Goal: Transaction & Acquisition: Purchase product/service

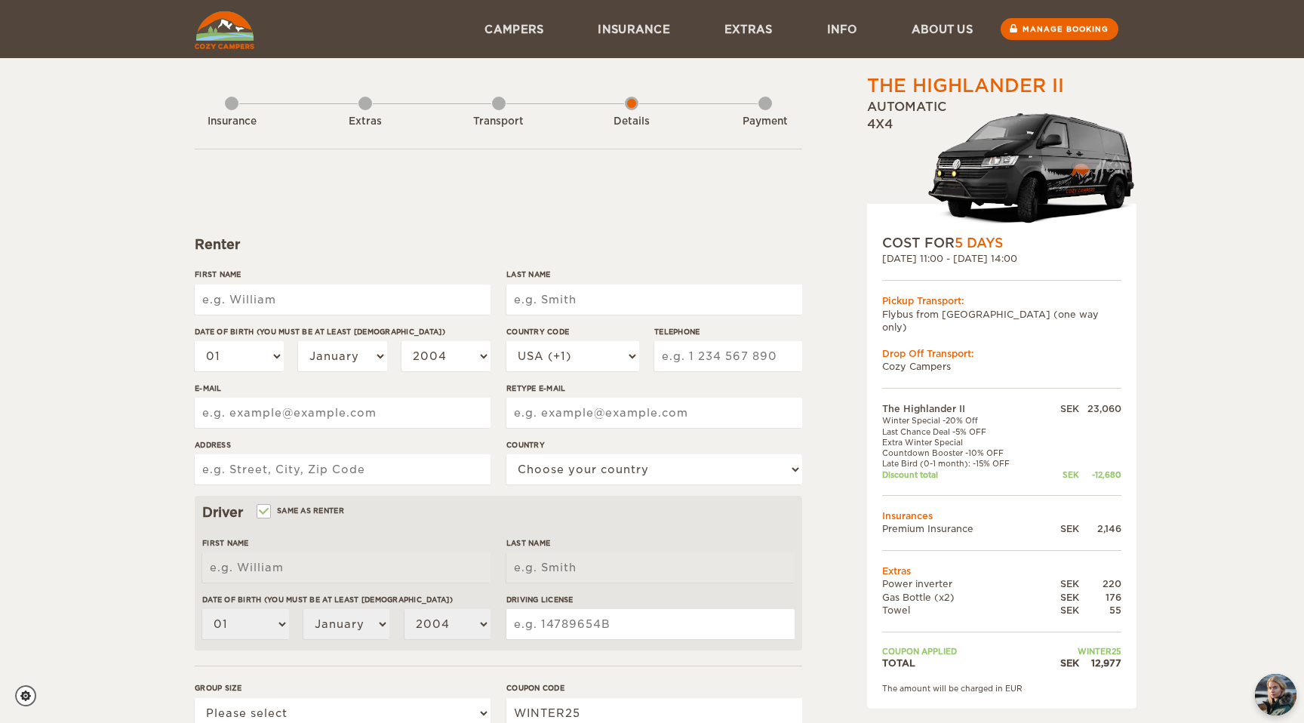
click at [282, 300] on input "First Name" at bounding box center [343, 300] width 296 height 30
type input "[PERSON_NAME]"
type input "Sige"
select select "46"
type input "727319296"
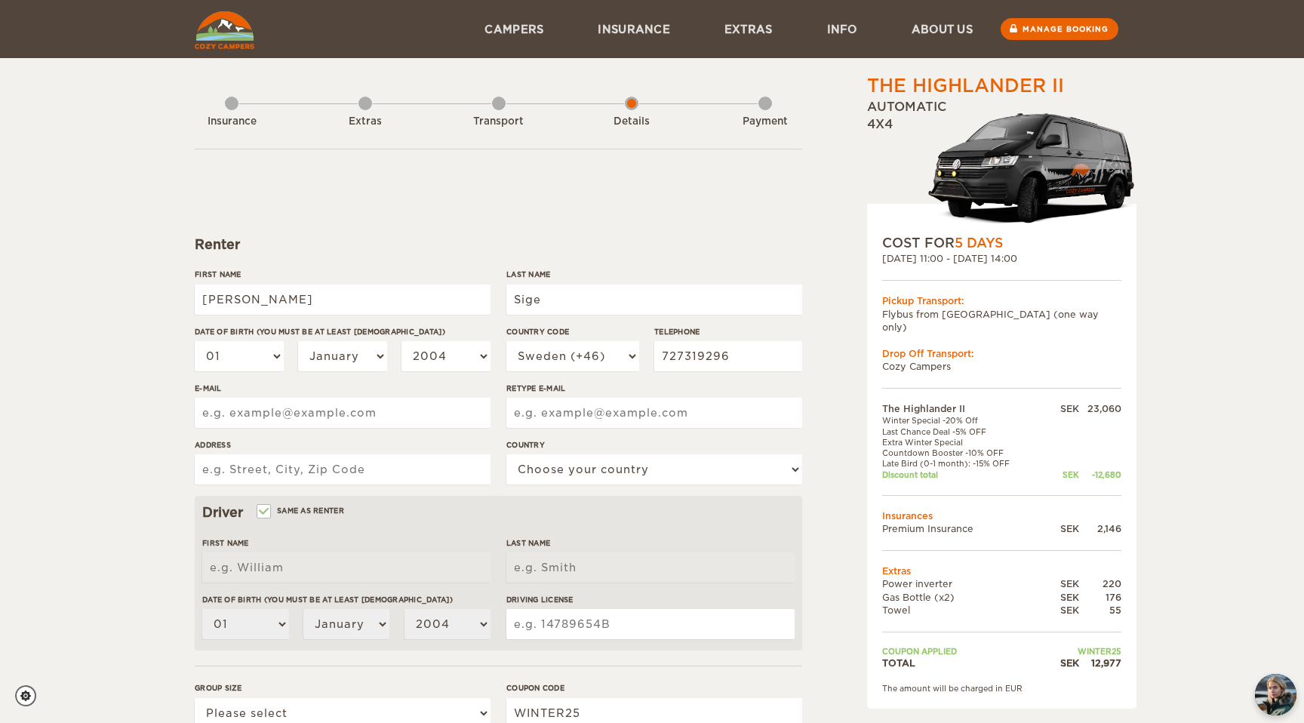
type input "hello@bsfxmedia.com"
type input "Ätrastigen 5a"
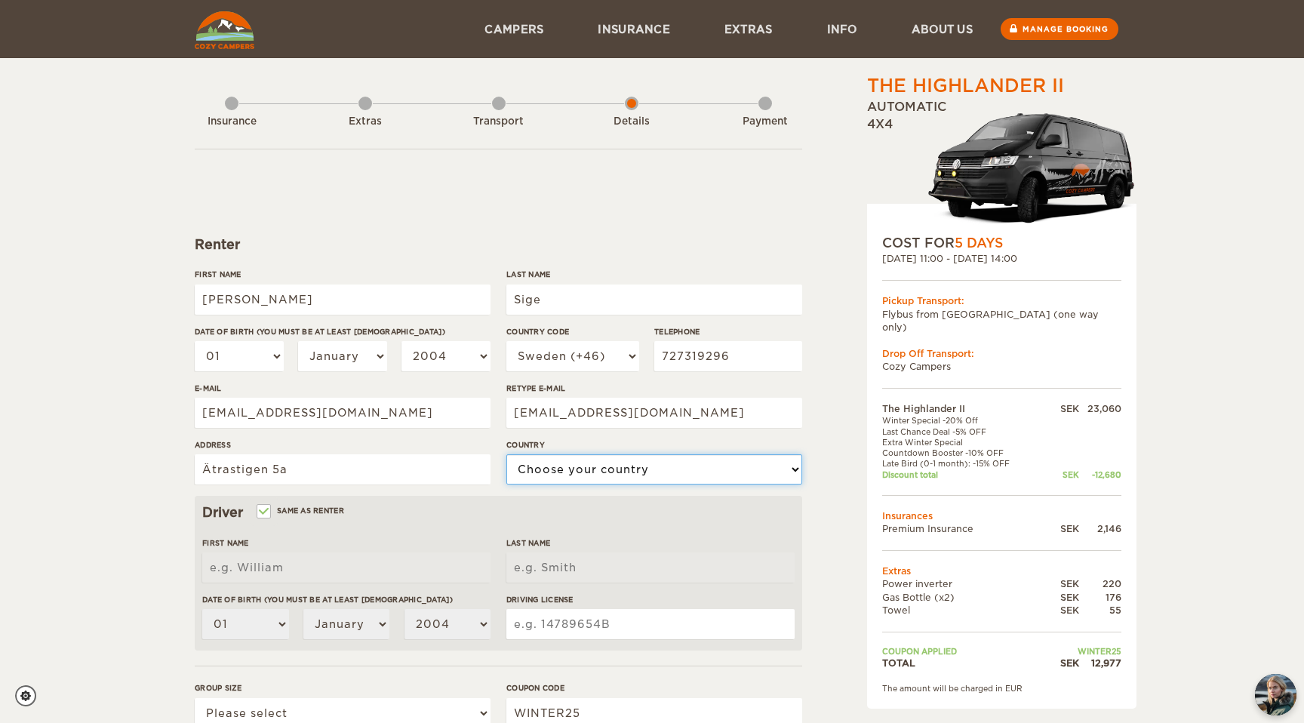
select select "201"
type input "Björn"
type input "Sige"
click at [253, 354] on select "01 02 03 04 05 06 07 08 09 10 11 12 13 14 15 16 17 18 19 20 21 22 23 24 25 26 2…" at bounding box center [239, 356] width 89 height 30
select select "30"
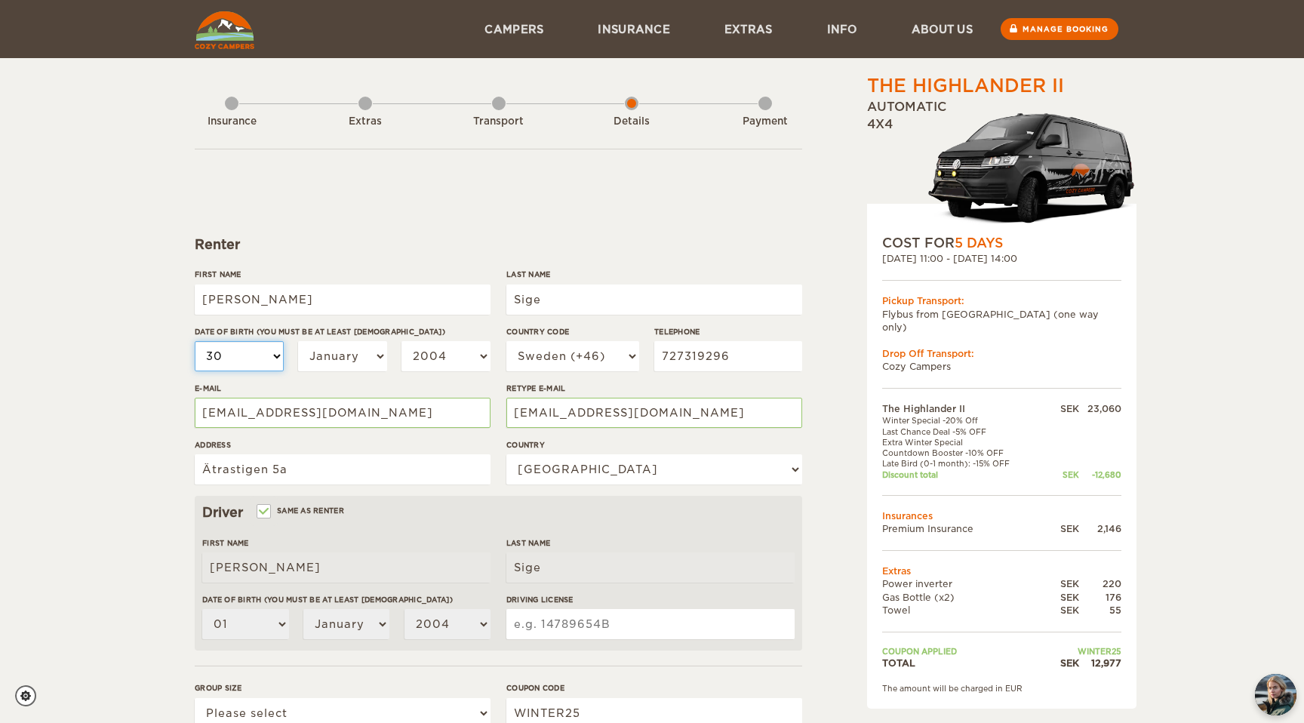
click at [195, 341] on select "01 02 03 04 05 06 07 08 09 10 11 12 13 14 15 16 17 18 19 20 21 22 23 24 25 26 2…" at bounding box center [239, 356] width 89 height 30
select select "30"
click at [337, 360] on select "January February March April May June July August September October November De…" at bounding box center [342, 356] width 89 height 30
select select "10"
click at [298, 341] on select "January February March April May June July August September October November De…" at bounding box center [342, 356] width 89 height 30
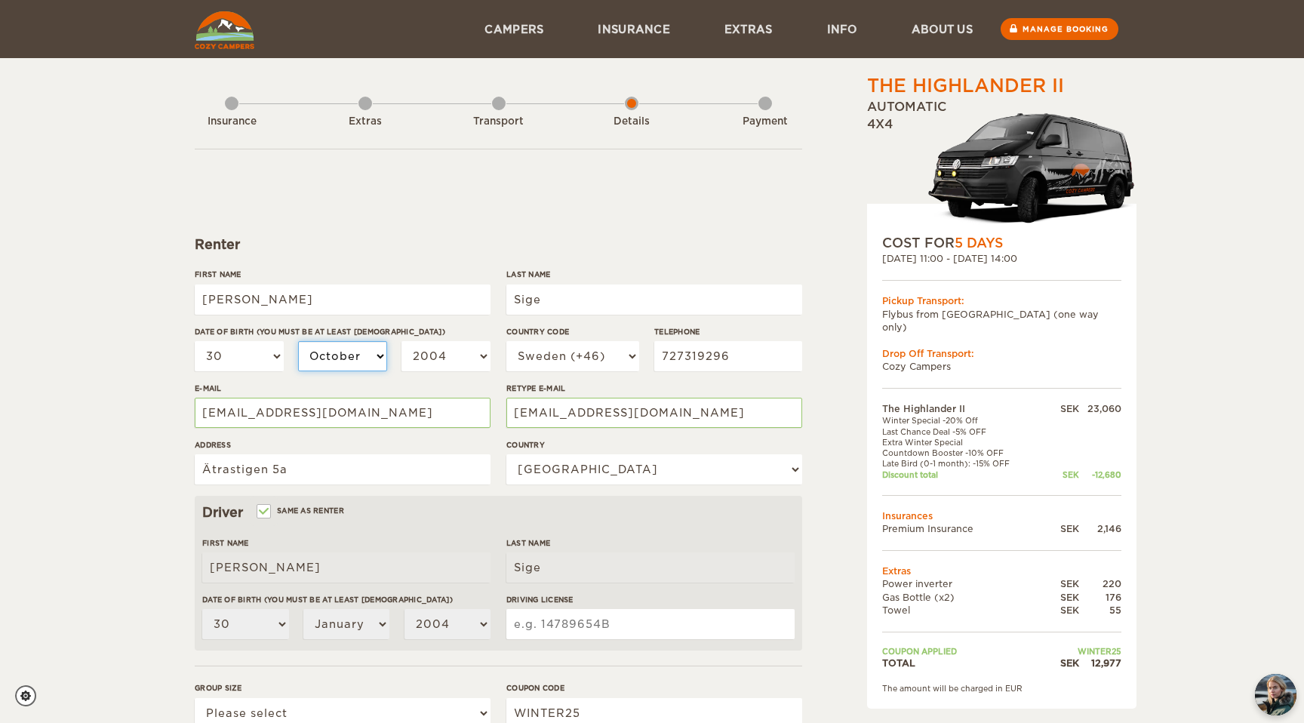
select select "10"
click at [434, 359] on select "2004 2003 2002 2001 2000 1999 1998 1997 1996 1995 1994 1993 1992 1991 1990 1989…" at bounding box center [446, 356] width 89 height 30
select select "1995"
click at [402, 341] on select "2004 2003 2002 2001 2000 1999 1998 1997 1996 1995 1994 1993 1992 1991 1990 1989…" at bounding box center [446, 356] width 89 height 30
select select "1995"
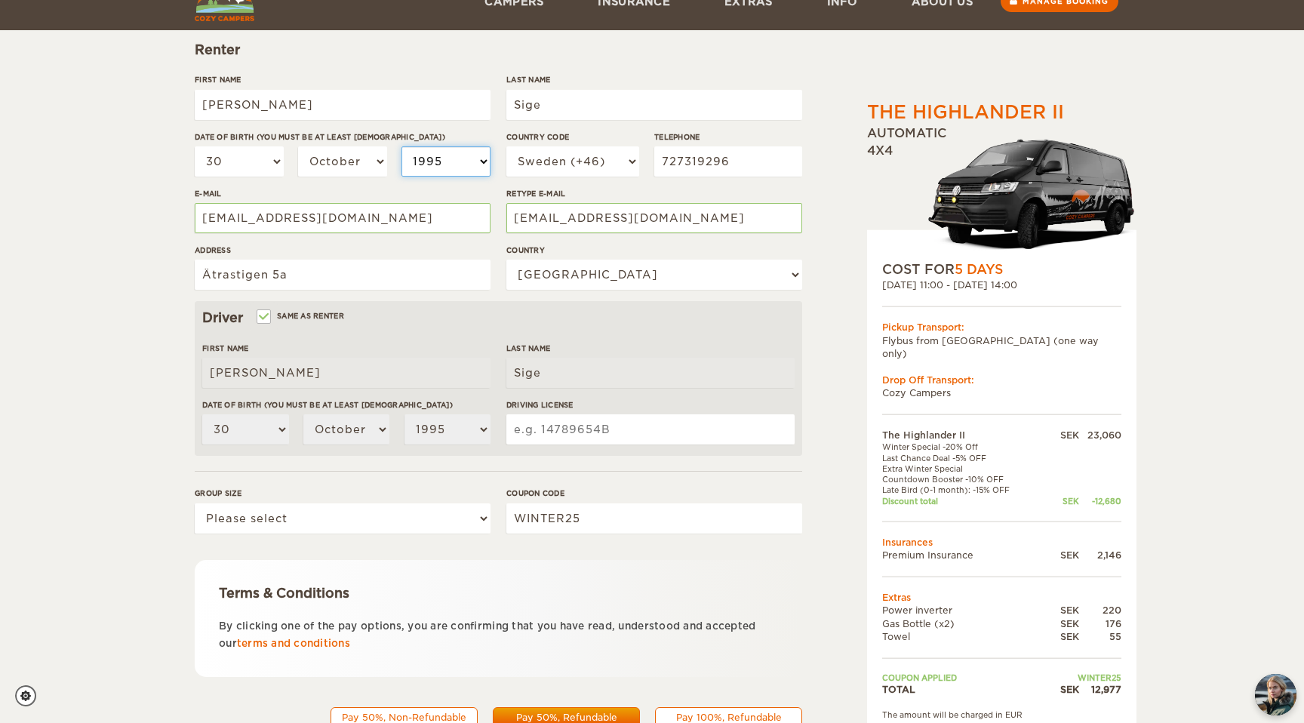
scroll to position [257, 0]
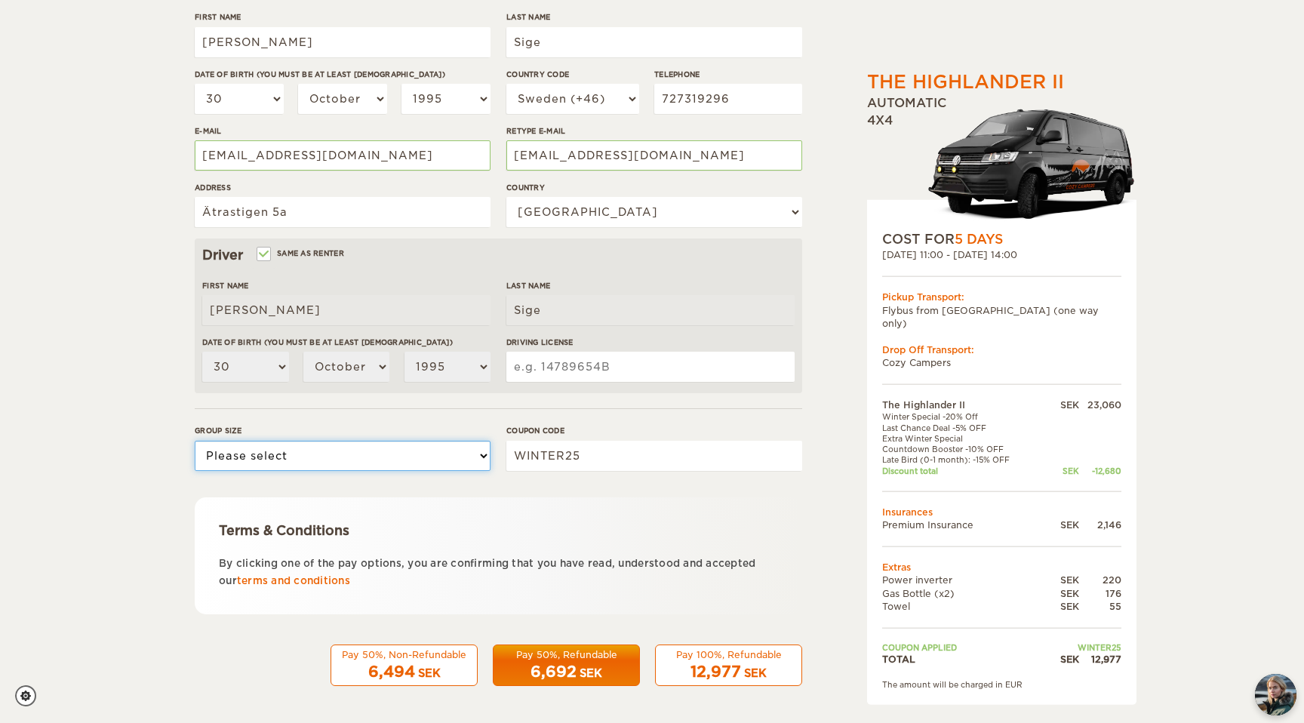
click at [336, 446] on select "Please select 1 2" at bounding box center [343, 456] width 296 height 30
select select "1"
click at [195, 441] on select "Please select 1 2" at bounding box center [343, 456] width 296 height 30
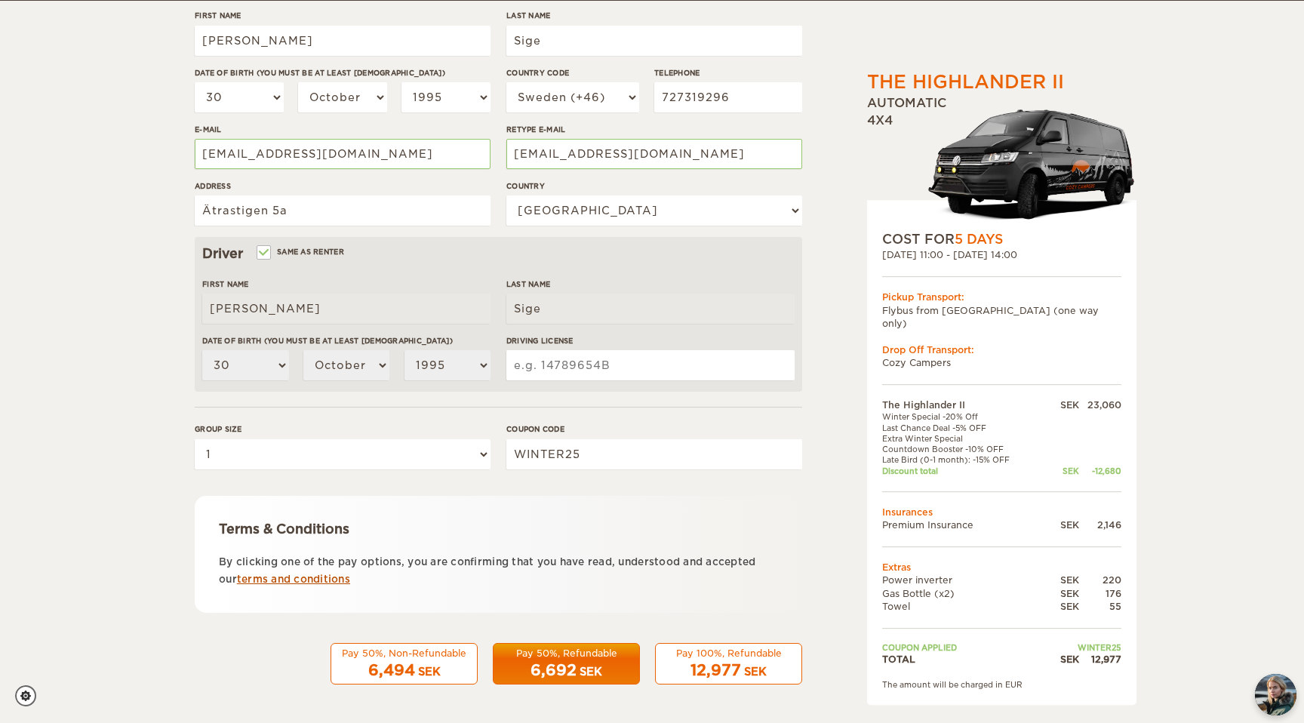
click at [338, 584] on link "terms and conditions" at bounding box center [293, 579] width 113 height 11
click at [727, 657] on div "Pay 100%, Refundable" at bounding box center [729, 653] width 128 height 13
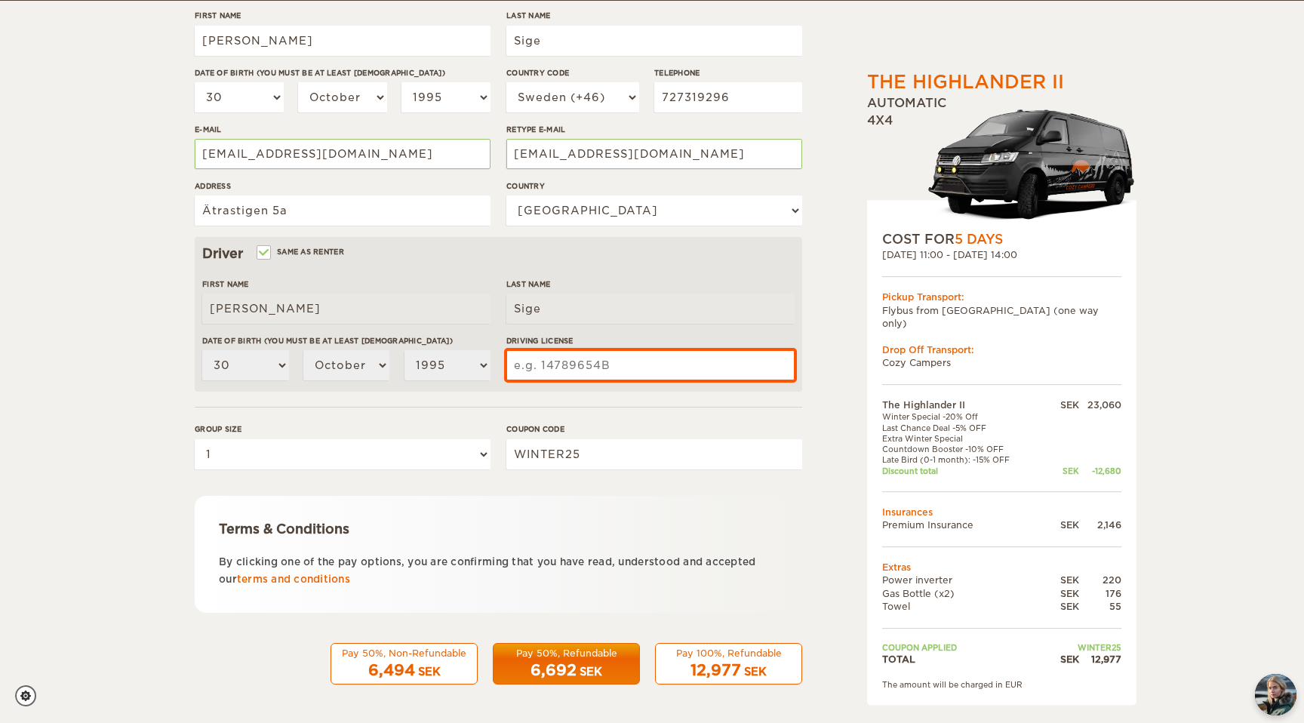
click at [640, 374] on input "Driving License" at bounding box center [650, 365] width 288 height 30
click at [612, 371] on input "Driving License" at bounding box center [650, 365] width 288 height 30
type input "463406608"
click at [848, 377] on div "The Highlander II Expand Collapse Total 12,977 SEK Automatic 4x4 COST FOR 5 Day…" at bounding box center [963, 260] width 292 height 893
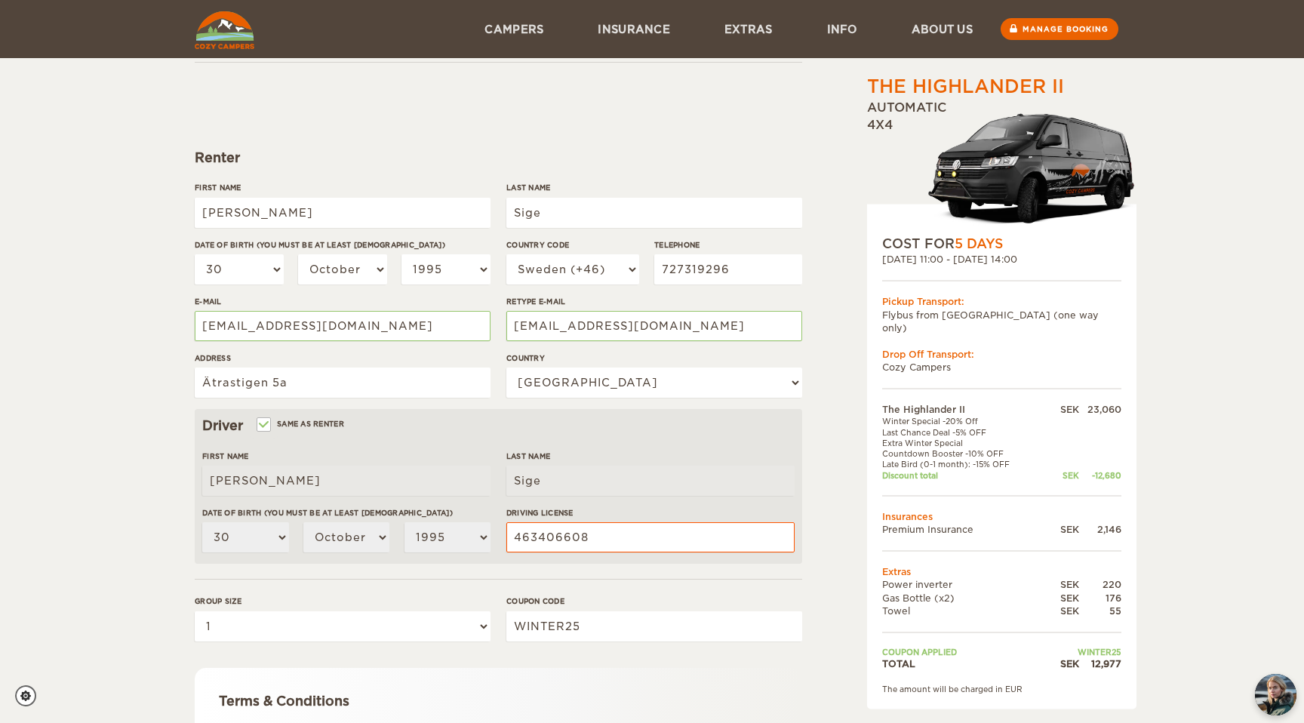
scroll to position [83, 0]
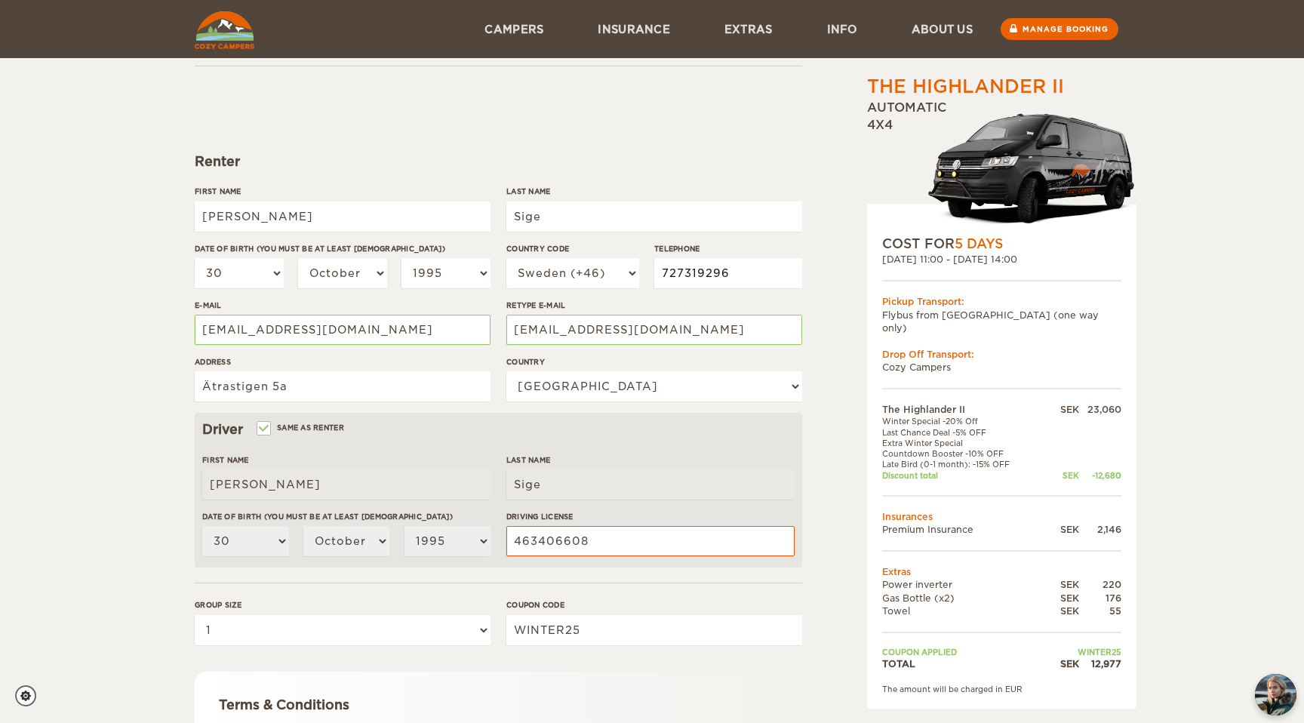
click at [663, 272] on input "727319296" at bounding box center [728, 273] width 148 height 30
type input "+46727319296"
click at [844, 346] on div "The Highlander II Expand Collapse Total 12,977 SEK Automatic 4x4 COST FOR 5 Day…" at bounding box center [963, 436] width 292 height 893
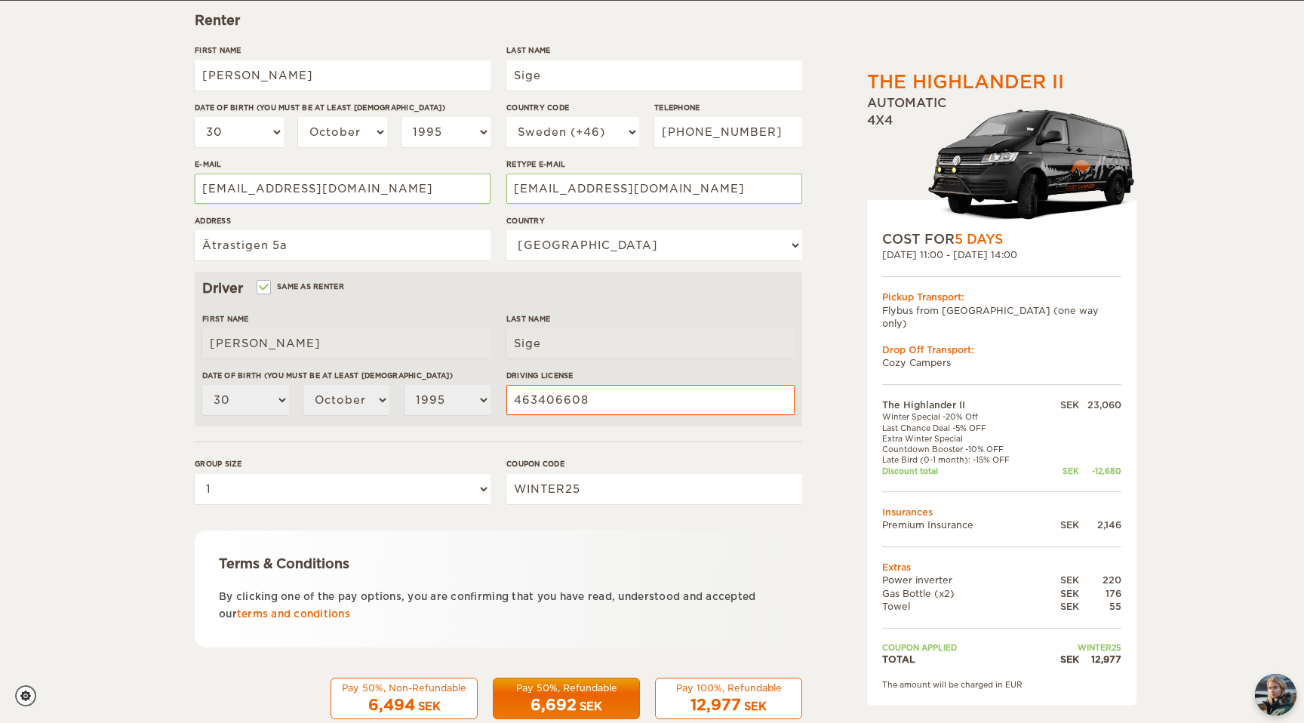
scroll to position [239, 0]
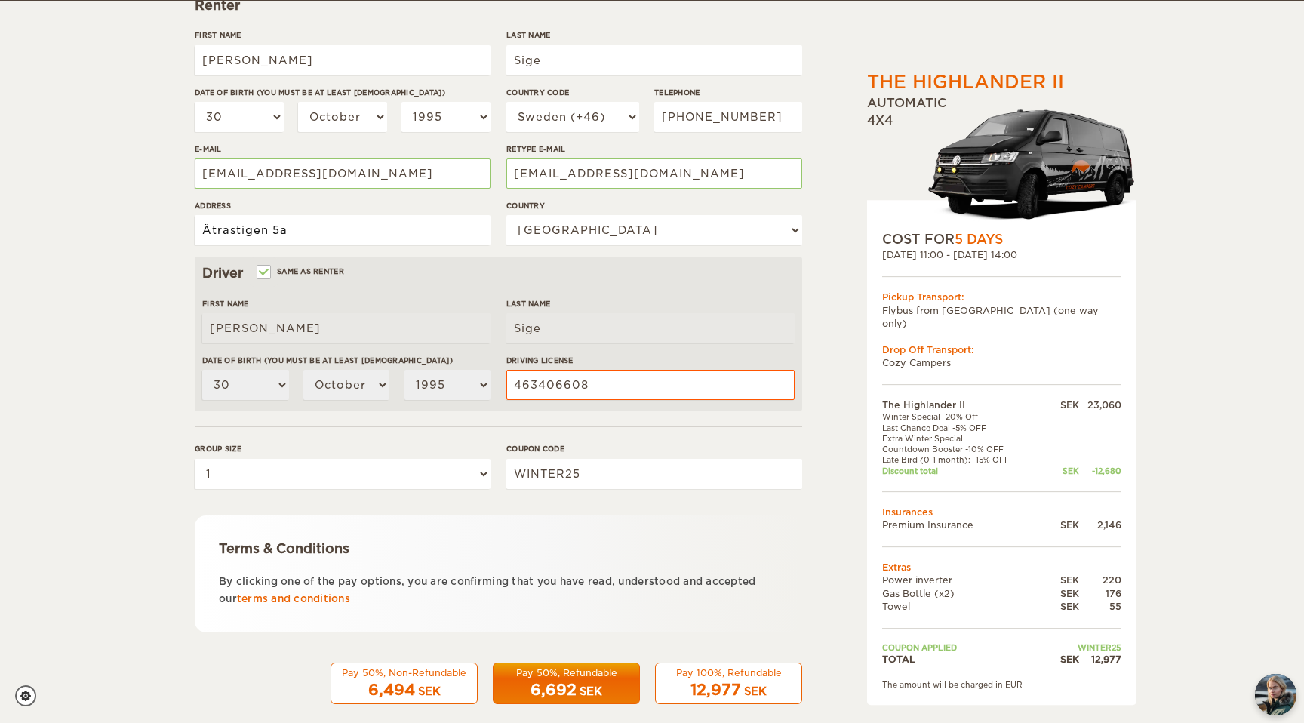
drag, startPoint x: 334, startPoint y: 229, endPoint x: 134, endPoint y: 229, distance: 200.0
click at [134, 229] on div "The Highlander II Expand Collapse Total 12,977 SEK Automatic 4x4 COST FOR 5 Day…" at bounding box center [652, 251] width 1304 height 981
click at [153, 273] on div "The Highlander II Expand Collapse Total 12,977 SEK Automatic 4x4 COST FOR 5 Day…" at bounding box center [652, 251] width 1304 height 981
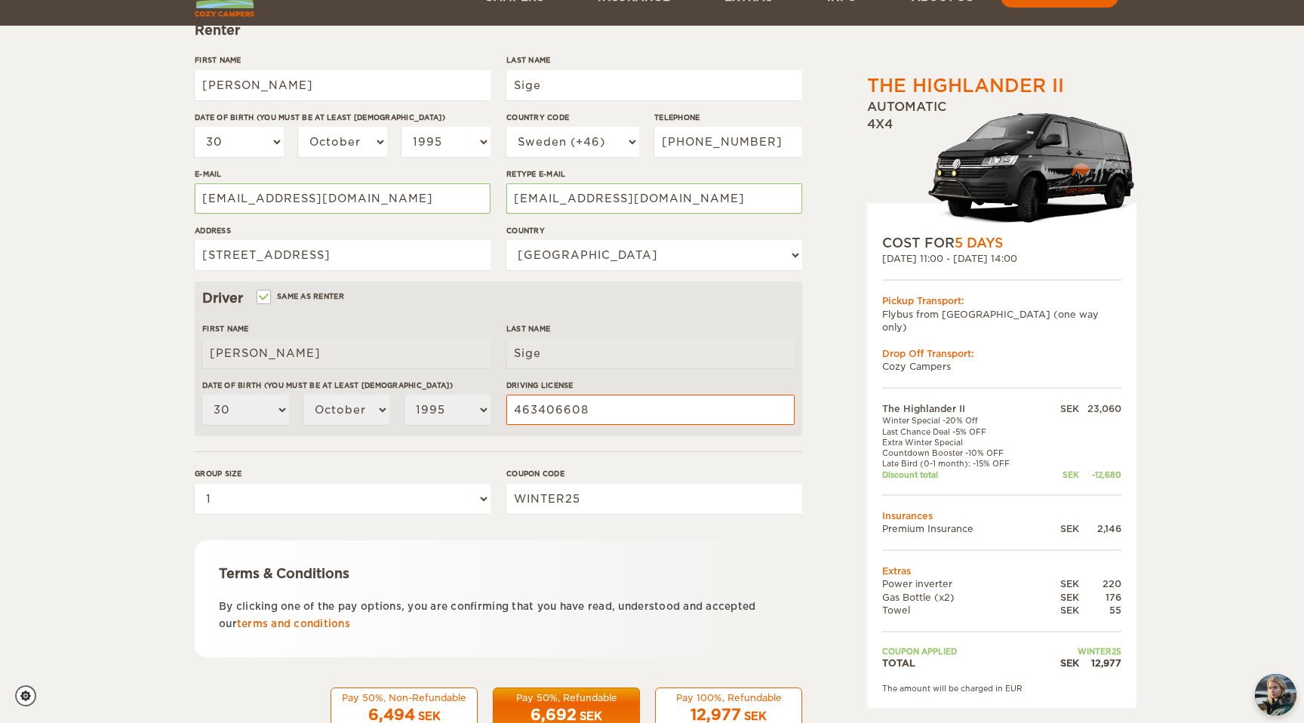
click at [387, 238] on div "Address Broslättsvägen 6A, 31136" at bounding box center [343, 253] width 296 height 57
click at [390, 251] on input "Broslättsvägen 6A, 31136" at bounding box center [343, 255] width 296 height 30
type input "Broslättsvägen 6A, 31136 Falkenberg"
click at [51, 303] on div "The Highlander II Expand Collapse Total 12,977 SEK Automatic 4x4 COST FOR 5 Day…" at bounding box center [652, 276] width 1304 height 981
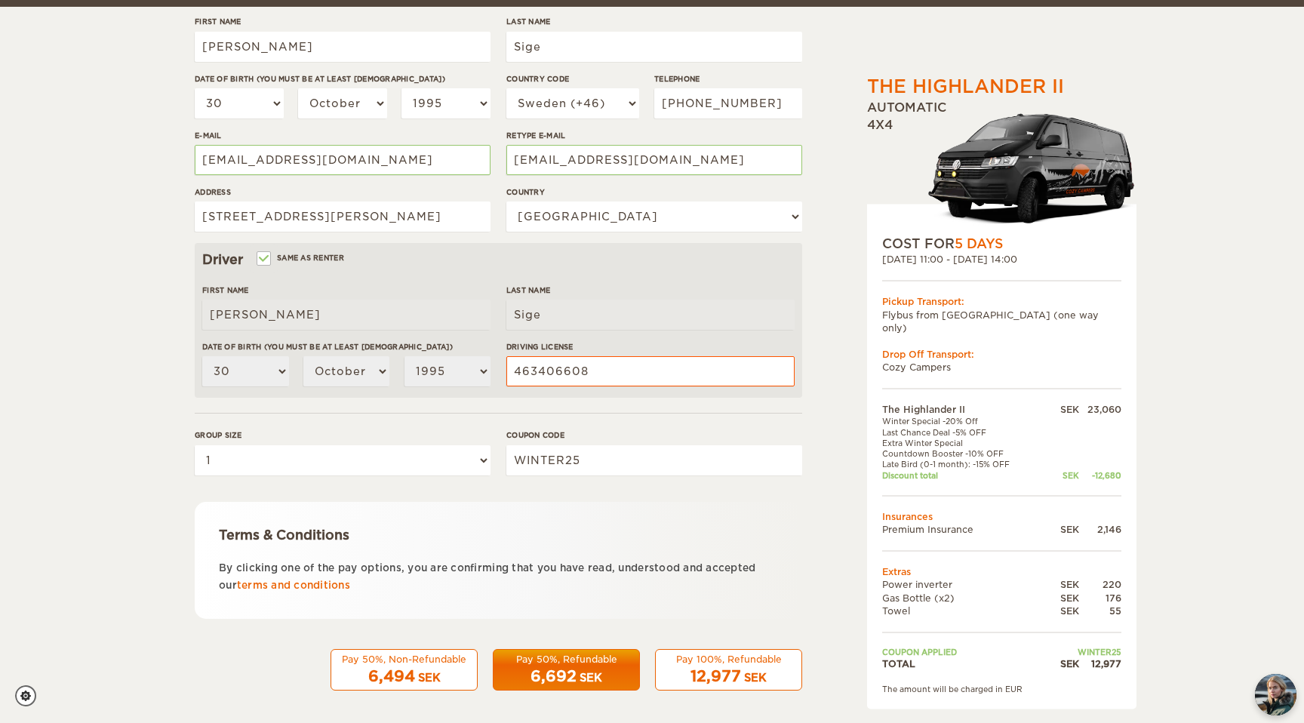
scroll to position [259, 0]
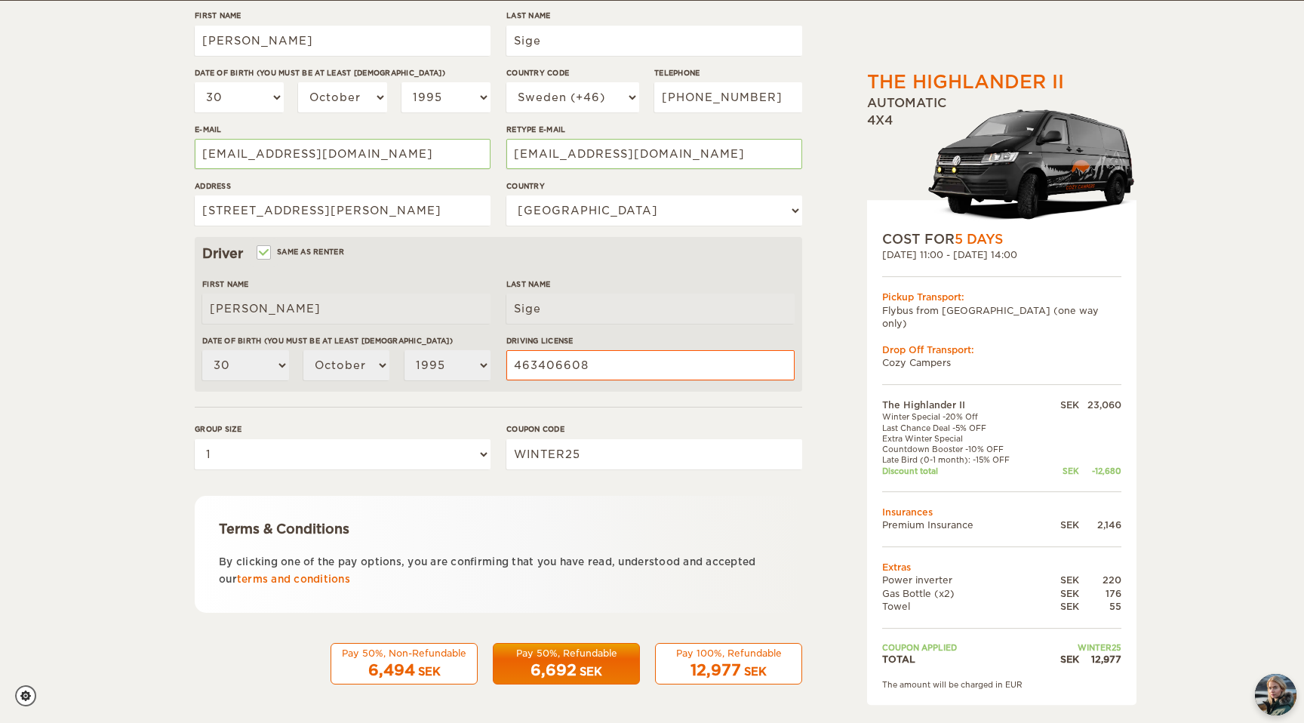
click at [741, 660] on div "12,977 SEK" at bounding box center [729, 671] width 128 height 22
click at [711, 658] on div "Pay 100%, Refundable" at bounding box center [729, 653] width 128 height 13
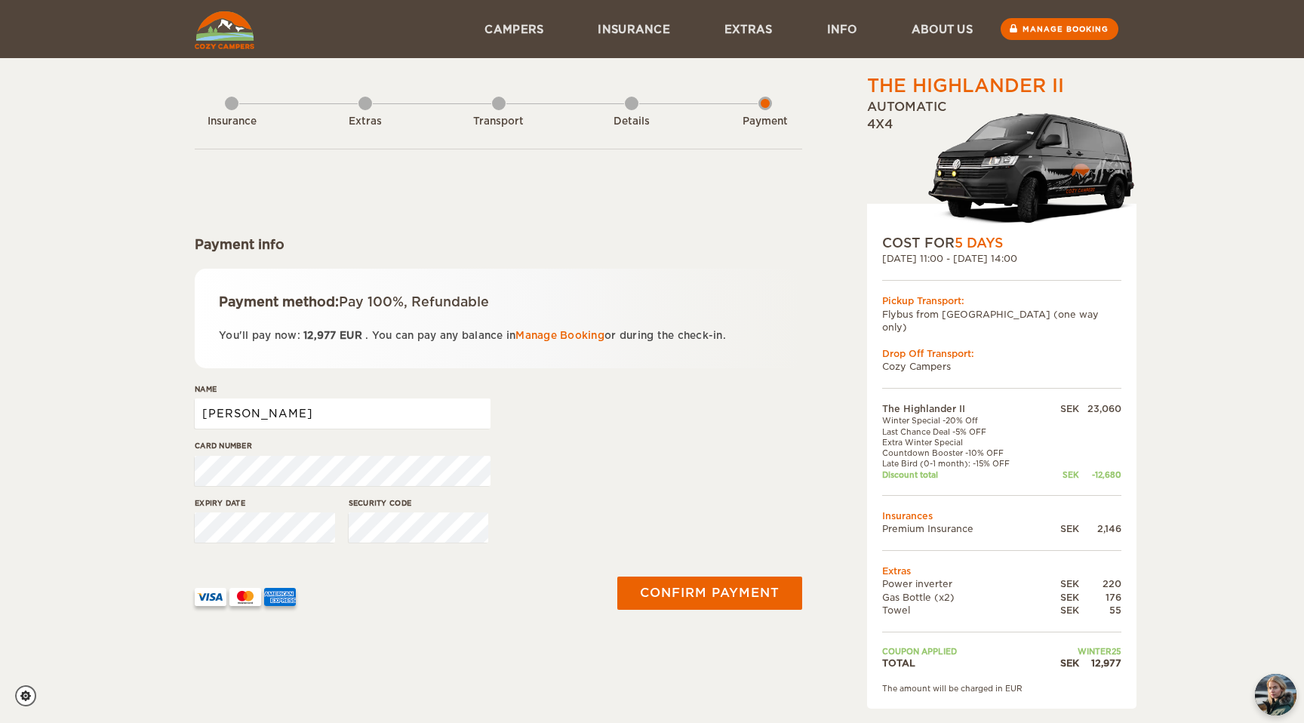
click at [343, 423] on input "[PERSON_NAME]" at bounding box center [343, 413] width 296 height 30
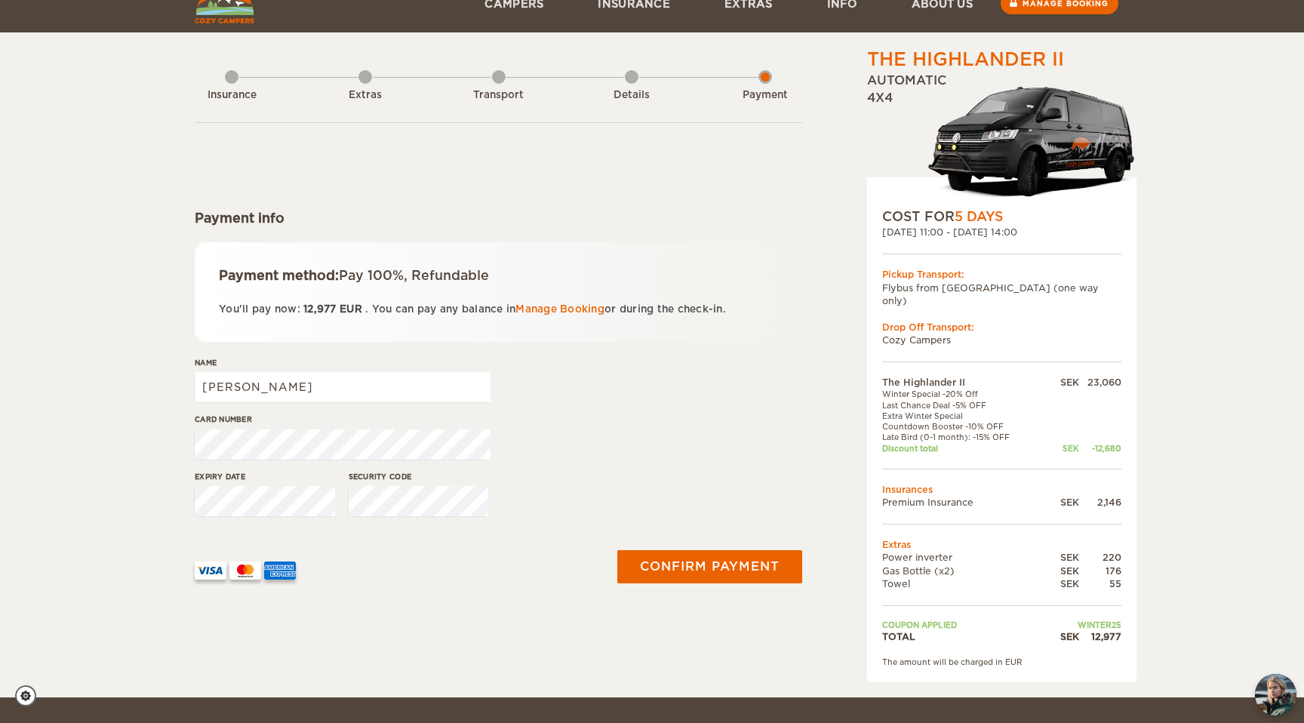
scroll to position [27, 0]
click at [617, 445] on div "Card number" at bounding box center [499, 441] width 608 height 57
click at [599, 380] on div "Name Björn" at bounding box center [499, 384] width 608 height 57
click at [632, 75] on div "Details" at bounding box center [632, 91] width 14 height 60
click at [637, 402] on div "Name Björn" at bounding box center [499, 384] width 608 height 57
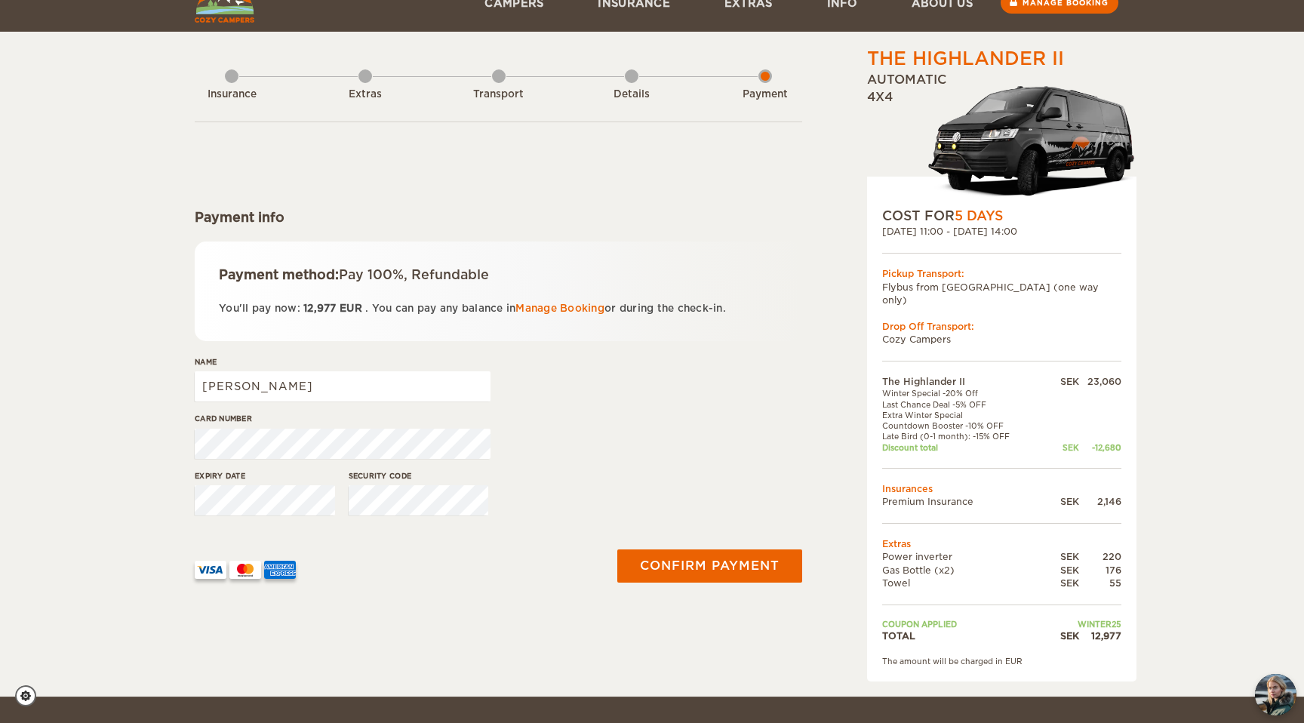
click at [635, 460] on div "Card number" at bounding box center [499, 441] width 608 height 57
click at [337, 310] on span "12,977 EUR" at bounding box center [332, 308] width 65 height 11
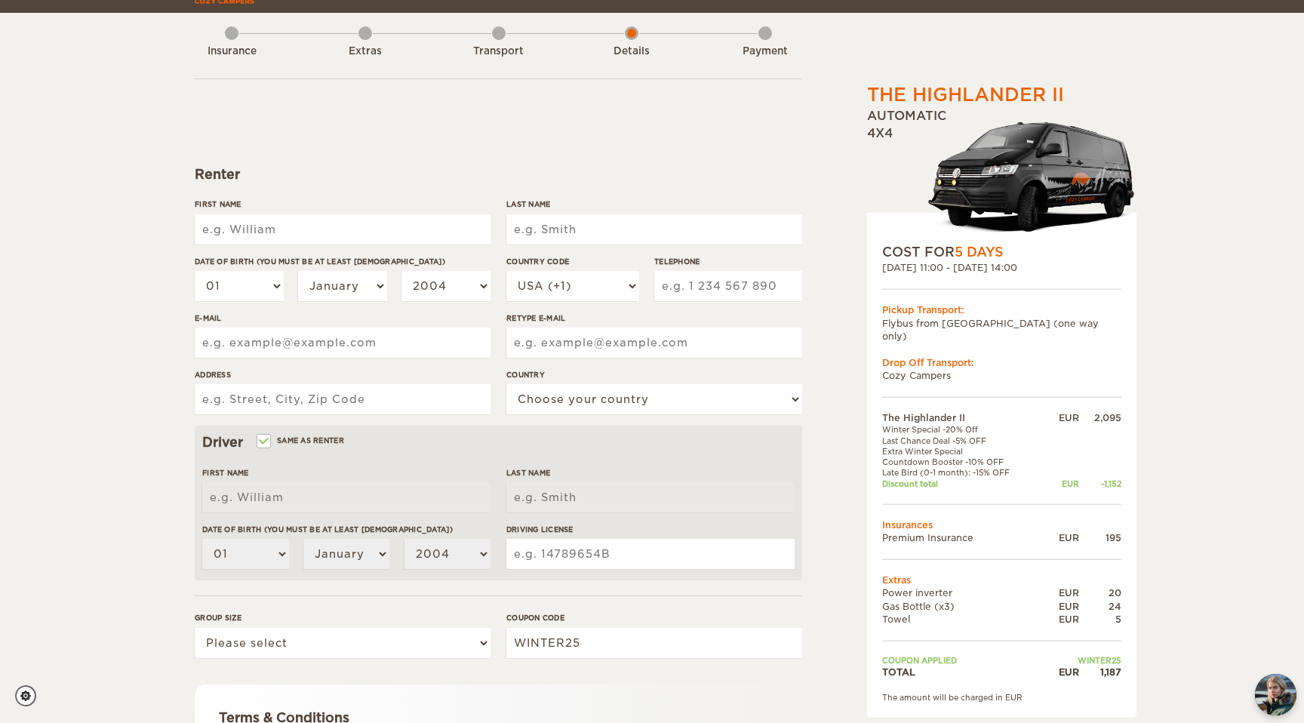
scroll to position [89, 0]
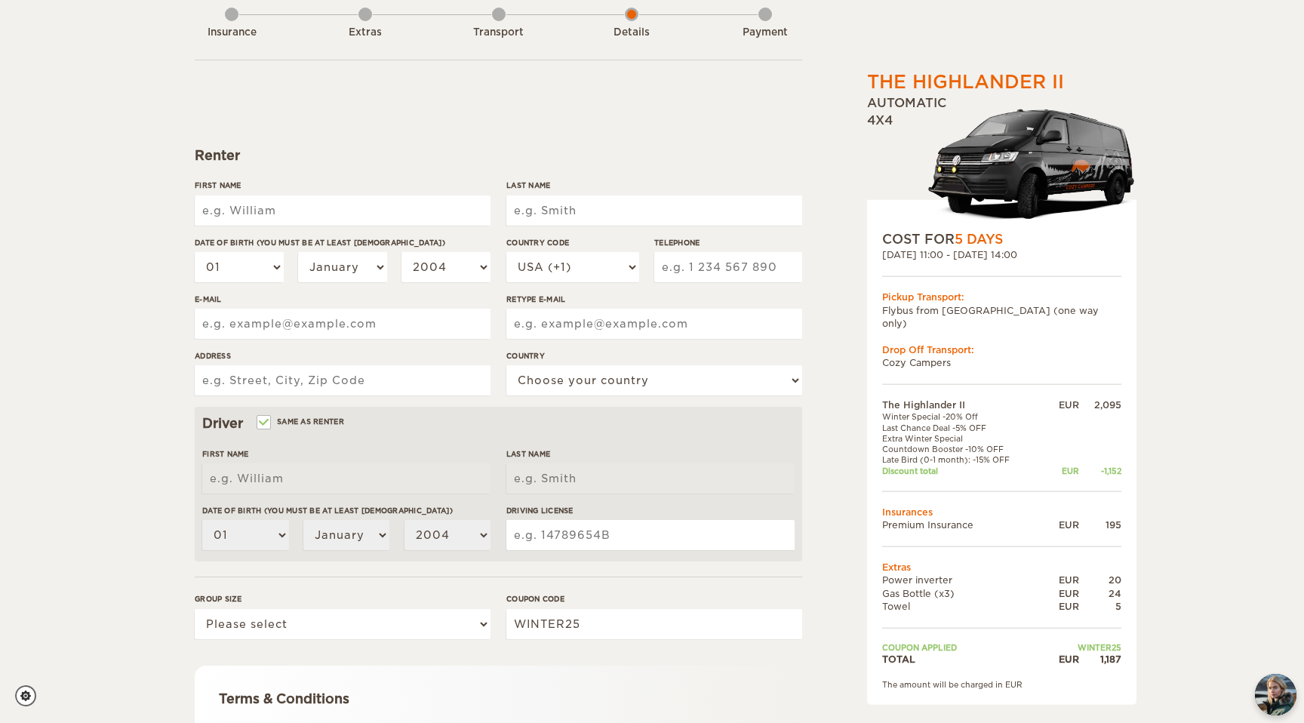
click at [254, 202] on input "First Name" at bounding box center [343, 210] width 296 height 30
type input "[PERSON_NAME]"
type input "Sige"
type input "Broslättsvägen 6A"
select select "201"
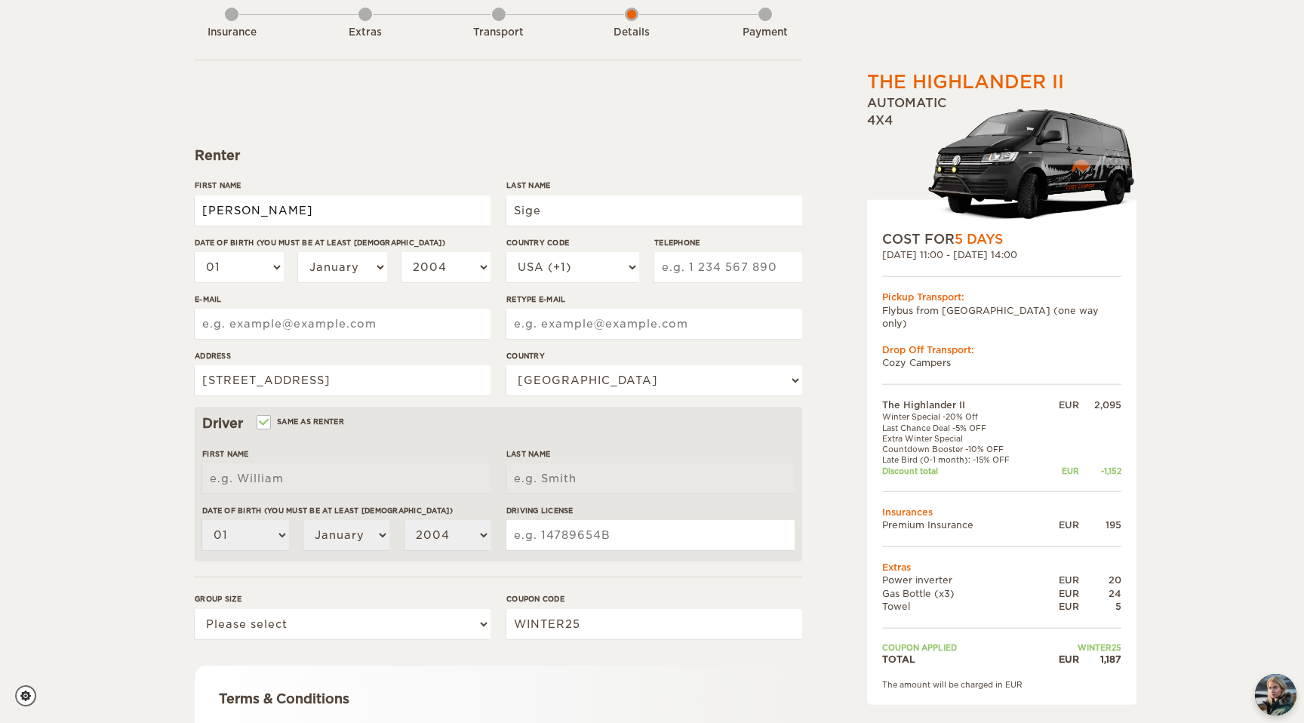
type input "Björn"
type input "Sige"
click at [270, 266] on select "01 02 03 04 05 06 07 08 09 10 11 12 13 14 15 16 17 18 19 20 21 22 23 24 25 26 2…" at bounding box center [239, 267] width 89 height 30
select select "30"
click at [195, 252] on select "01 02 03 04 05 06 07 08 09 10 11 12 13 14 15 16 17 18 19 20 21 22 23 24 25 26 2…" at bounding box center [239, 267] width 89 height 30
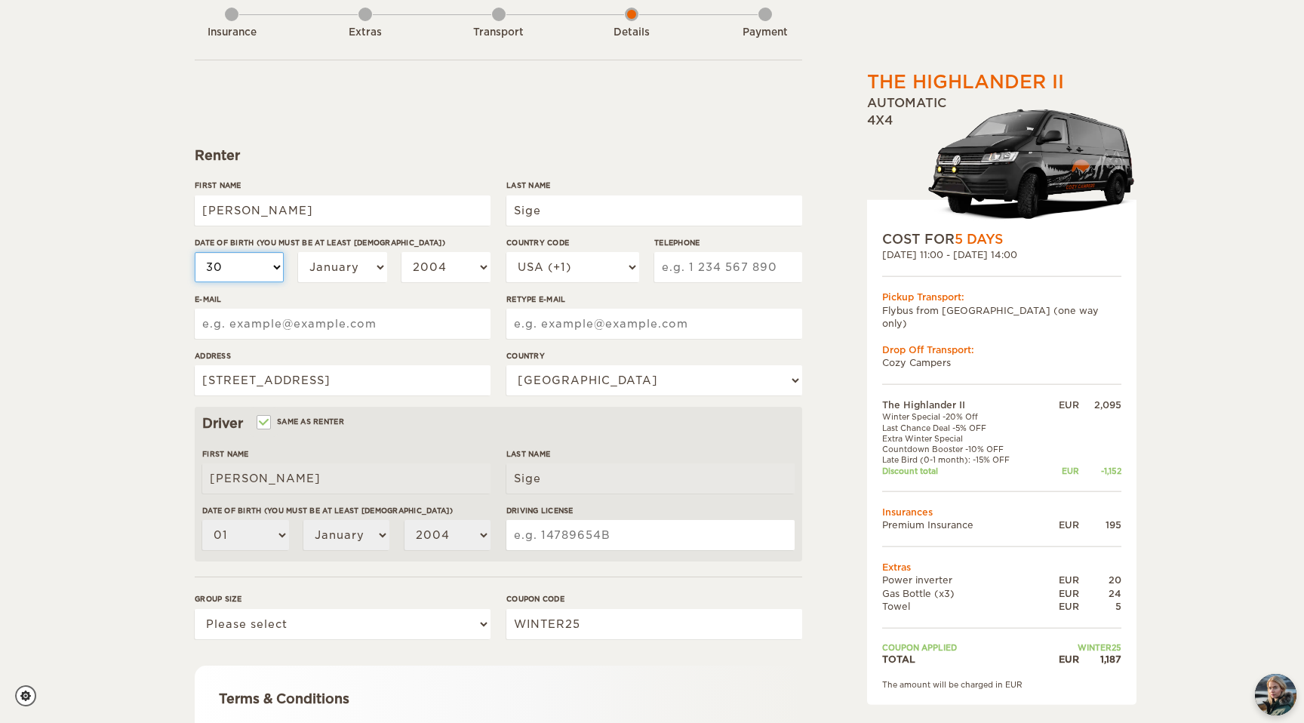
select select "30"
click at [336, 269] on select "January February March April May June July August September October November De…" at bounding box center [342, 267] width 89 height 30
select select "10"
click at [298, 252] on select "January February March April May June July August September October November De…" at bounding box center [342, 267] width 89 height 30
select select "10"
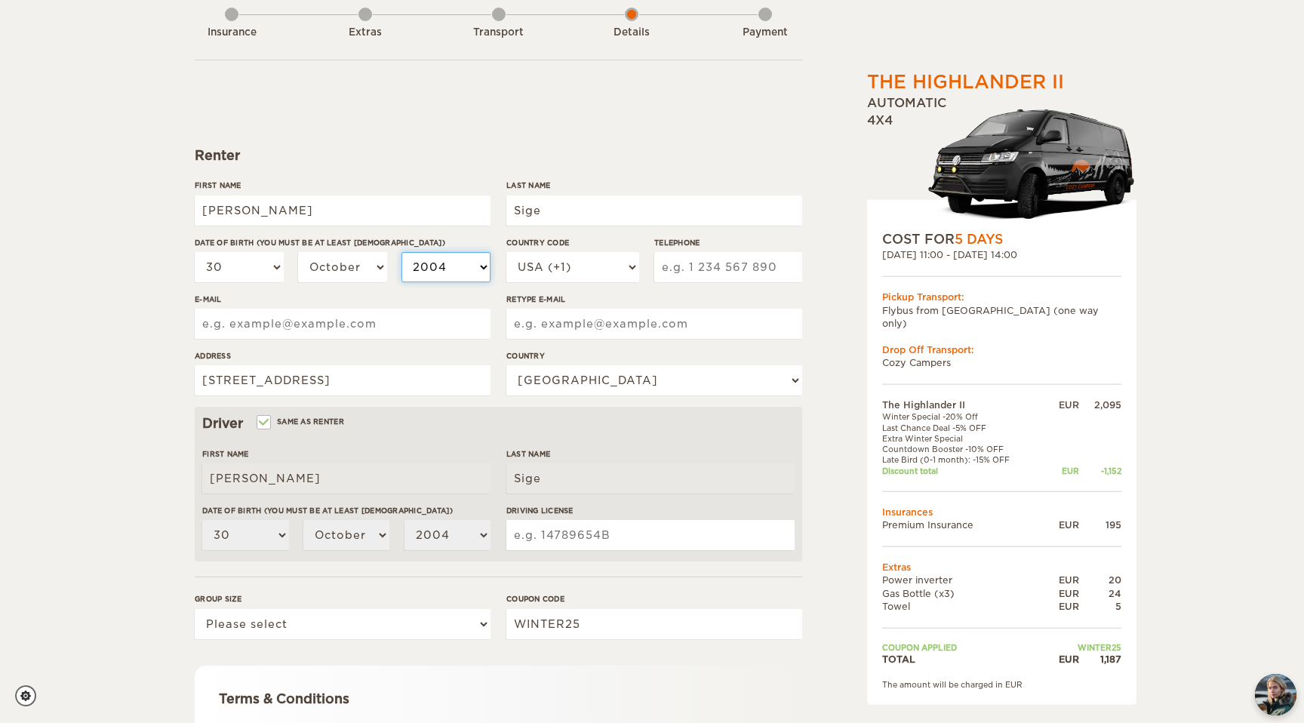
click at [469, 270] on select "2004 2003 2002 2001 2000 1999 1998 1997 1996 1995 1994 1993 1992 1991 1990 1989…" at bounding box center [446, 267] width 89 height 30
select select "1995"
click at [402, 252] on select "2004 2003 2002 2001 2000 1999 1998 1997 1996 1995 1994 1993 1992 1991 1990 1989…" at bounding box center [446, 267] width 89 height 30
select select "1995"
click at [569, 269] on select "USA (+1) UK (+44) Germany (+49) Algeria (+213) Andorra (+376) Angola (+244) Ang…" at bounding box center [572, 267] width 133 height 30
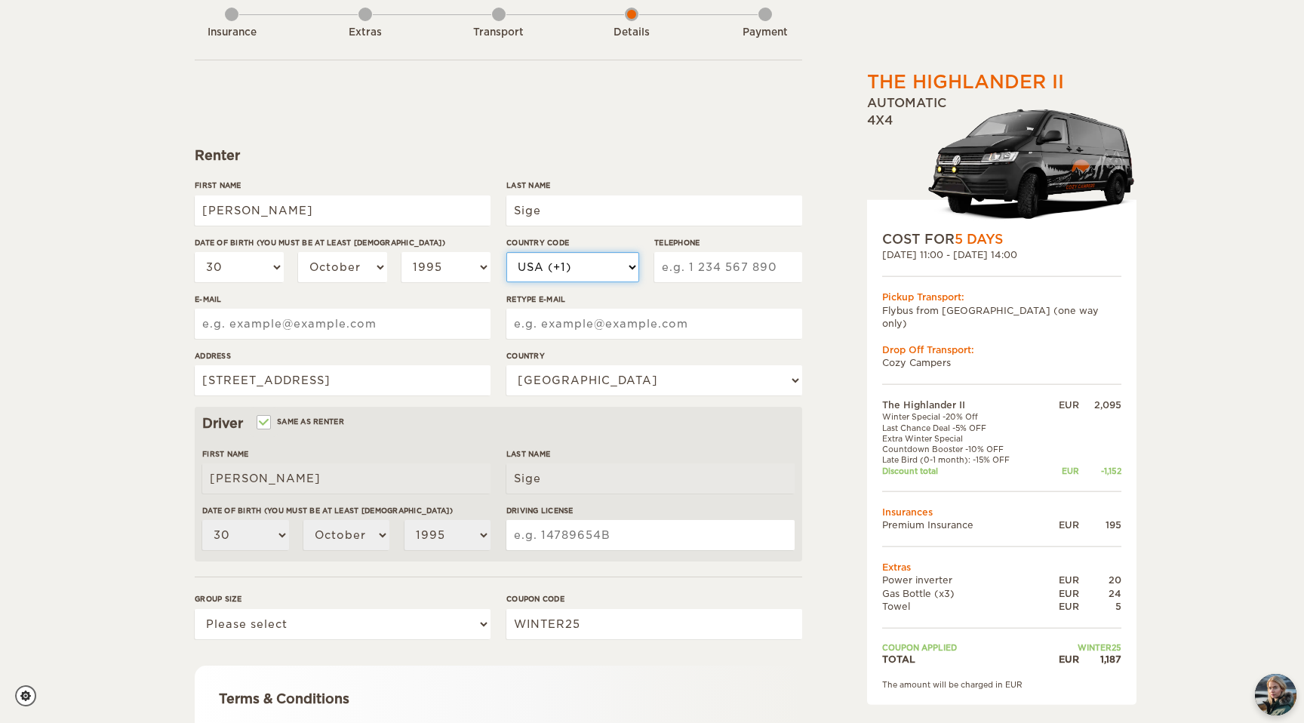
select select "46"
click at [506, 252] on select "USA (+1) UK (+44) Germany (+49) Algeria (+213) Andorra (+376) Angola (+244) Ang…" at bounding box center [572, 267] width 133 height 30
click at [698, 274] on input "Telephone" at bounding box center [728, 267] width 148 height 30
type input "727319296"
click at [322, 327] on input "E-mail" at bounding box center [343, 324] width 296 height 30
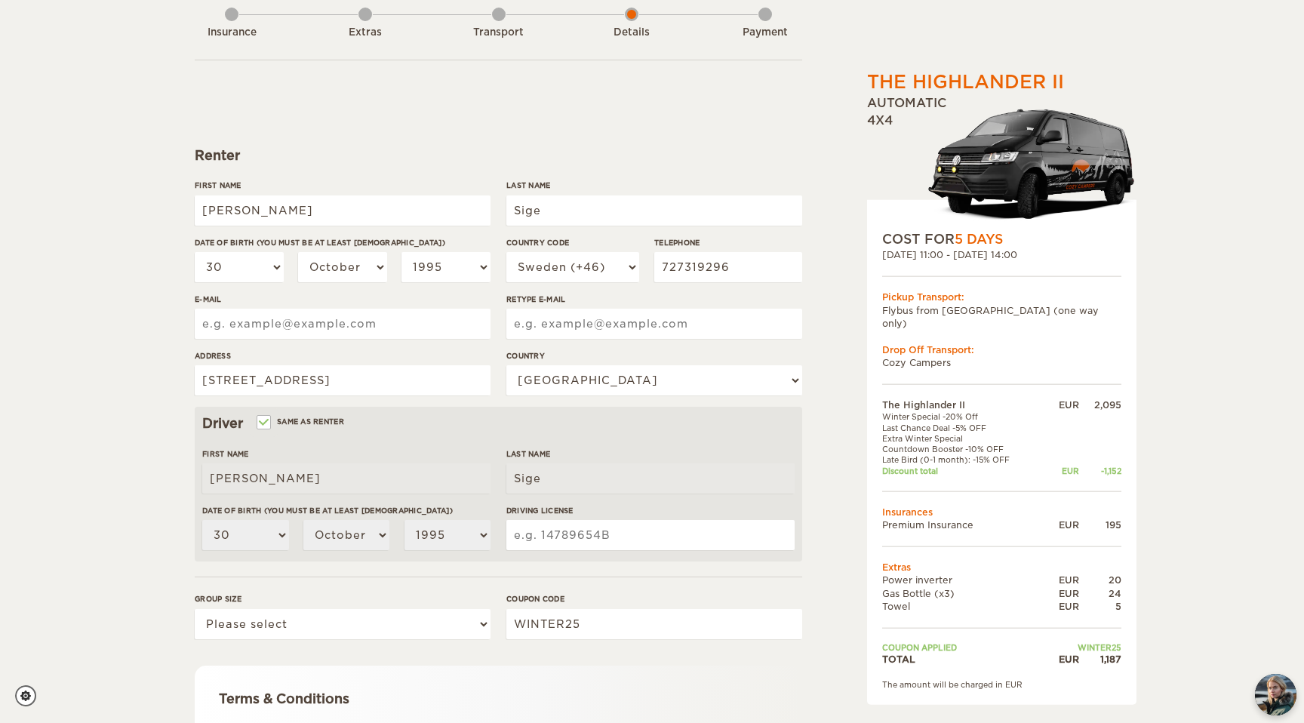
type input "hello@bsfxmedia.com"
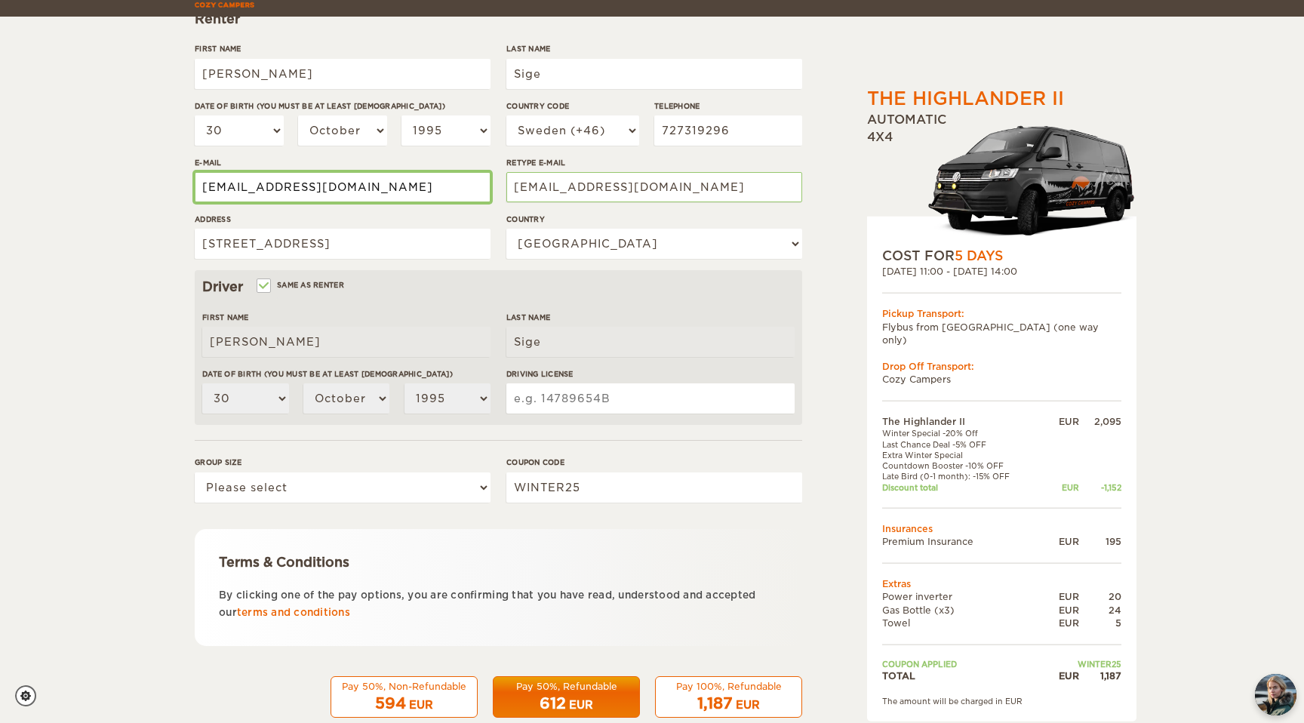
scroll to position [259, 0]
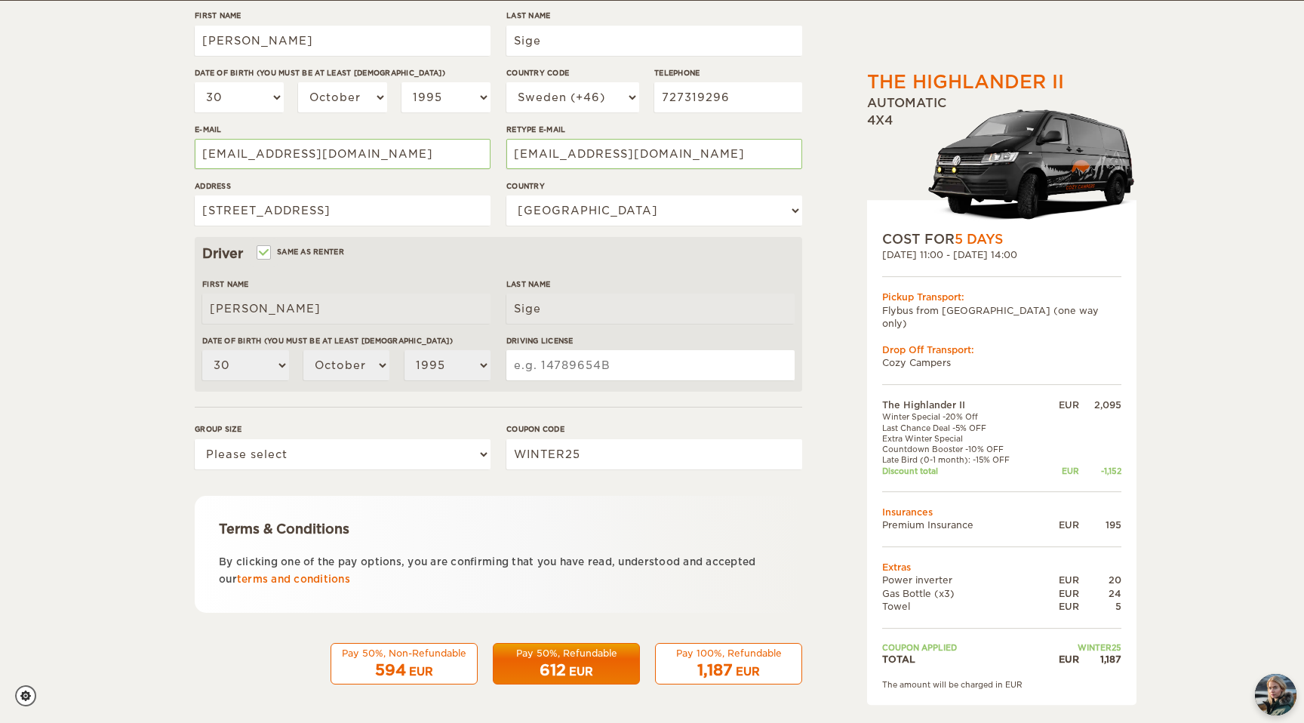
click at [580, 363] on input "Driving License" at bounding box center [650, 365] width 288 height 30
type input "463406608"
click at [721, 425] on label "Coupon code" at bounding box center [654, 428] width 296 height 11
click at [721, 439] on input "WINTER25" at bounding box center [654, 454] width 296 height 30
click at [392, 463] on select "Please select 1 2" at bounding box center [343, 454] width 296 height 30
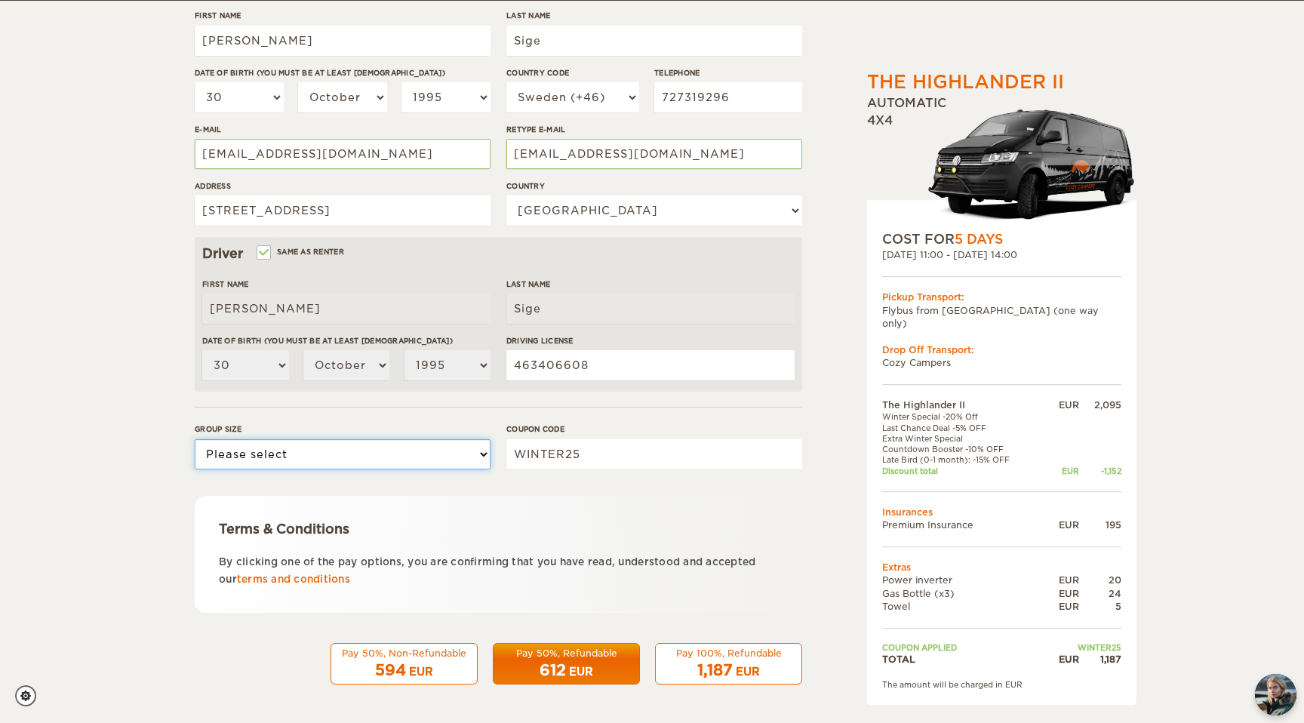
select select "1"
click at [195, 439] on select "Please select 1 2" at bounding box center [343, 454] width 296 height 30
click at [186, 465] on div "The Highlander II Expand Collapse Total 1,187 EUR Automatic 4x4 COST FOR 5 Days…" at bounding box center [652, 260] width 933 height 893
click at [725, 657] on div "Pay 100%, Refundable" at bounding box center [729, 653] width 128 height 13
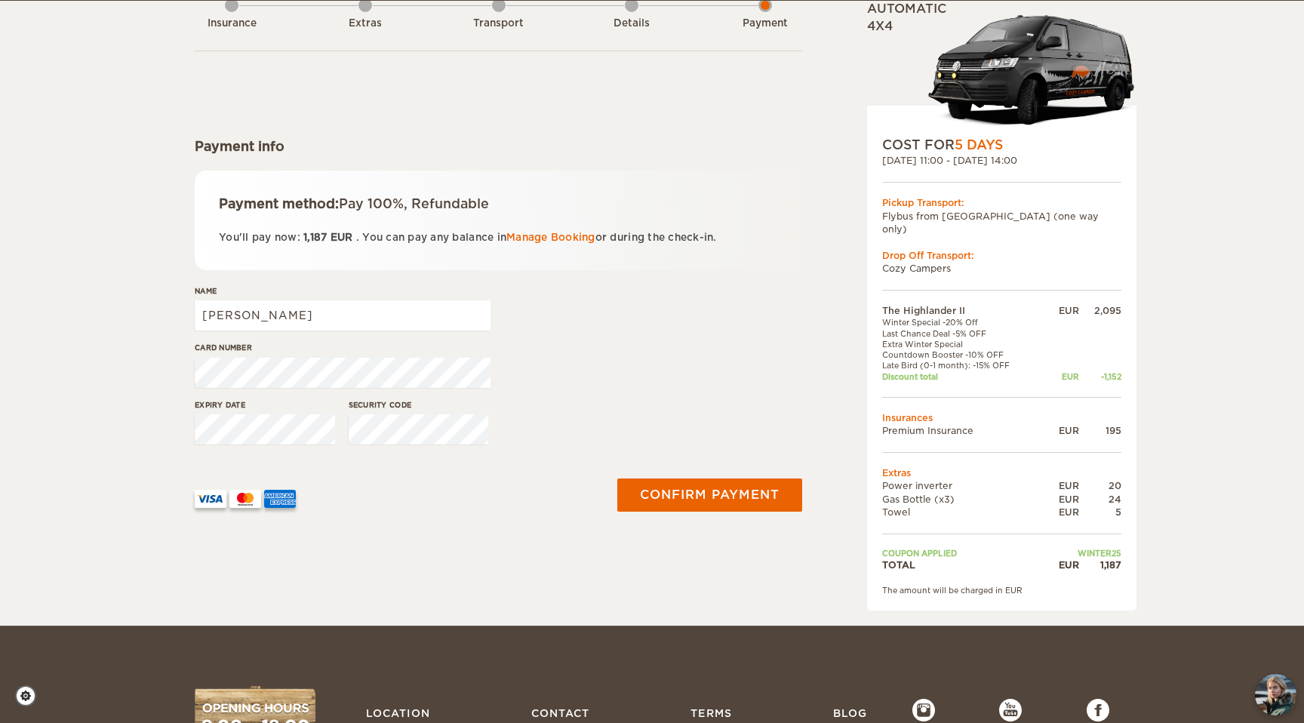
scroll to position [99, 0]
click at [679, 342] on div "Card number" at bounding box center [499, 369] width 608 height 57
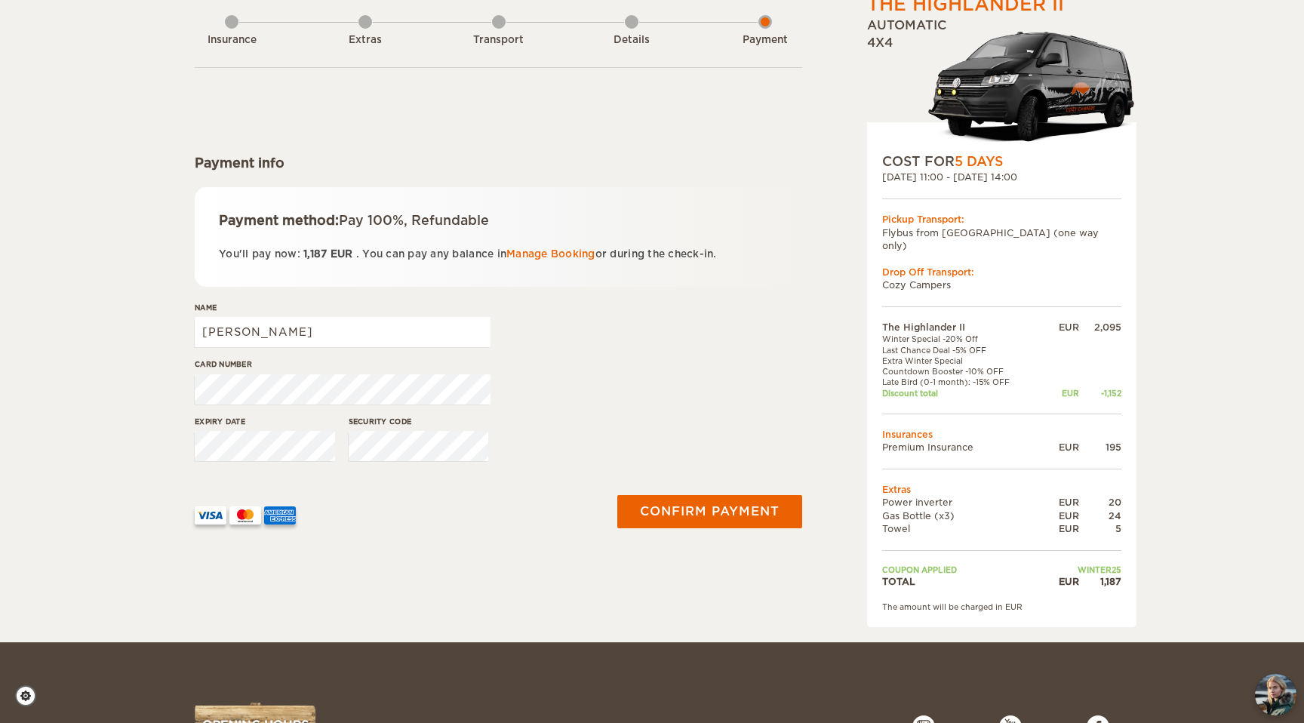
scroll to position [88, 0]
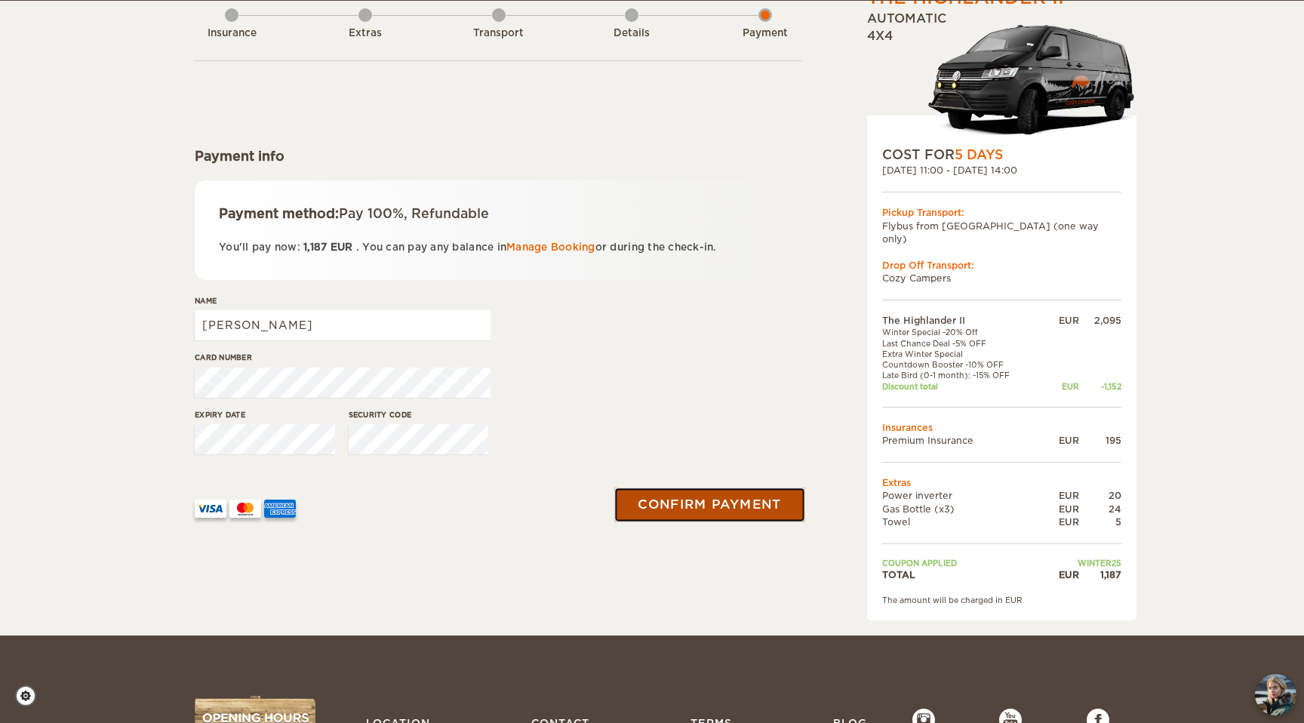
click at [730, 501] on button "Confirm payment" at bounding box center [709, 505] width 190 height 34
